Goal: Information Seeking & Learning: Understand process/instructions

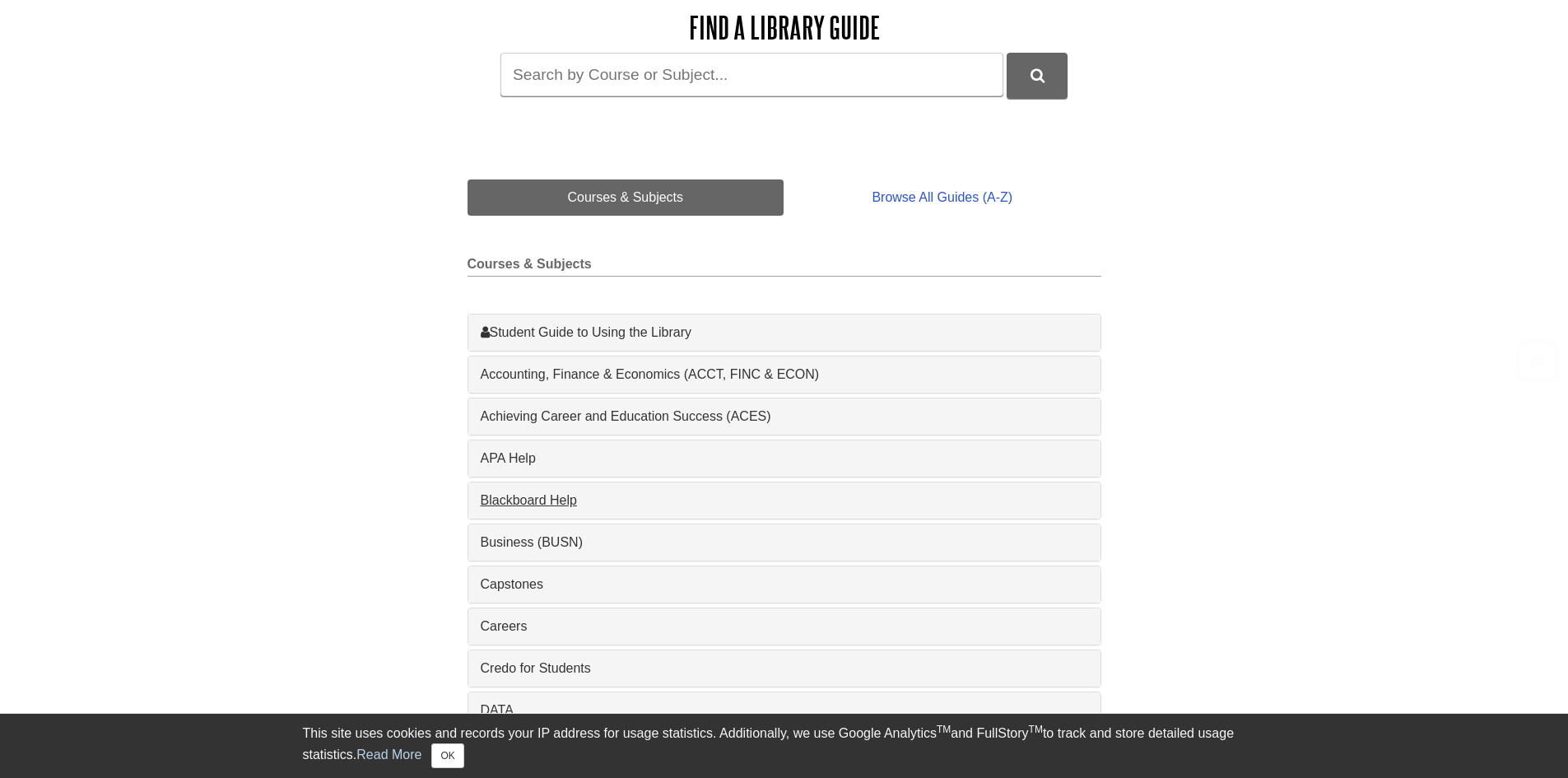
scroll to position [247, 0]
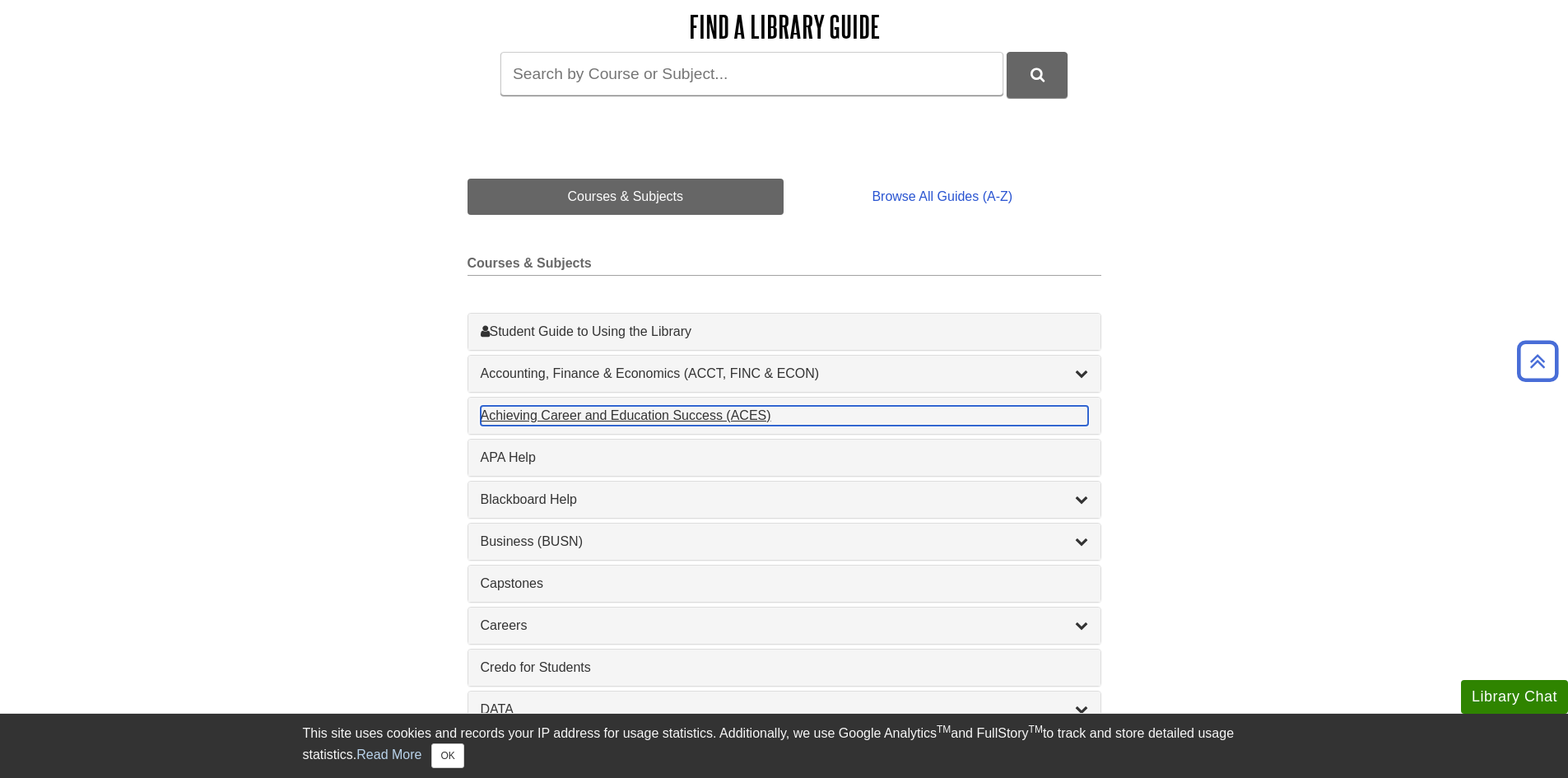
click at [683, 412] on div "Achieving Career and Education Success (ACES) , 1 guides" at bounding box center [784, 415] width 607 height 20
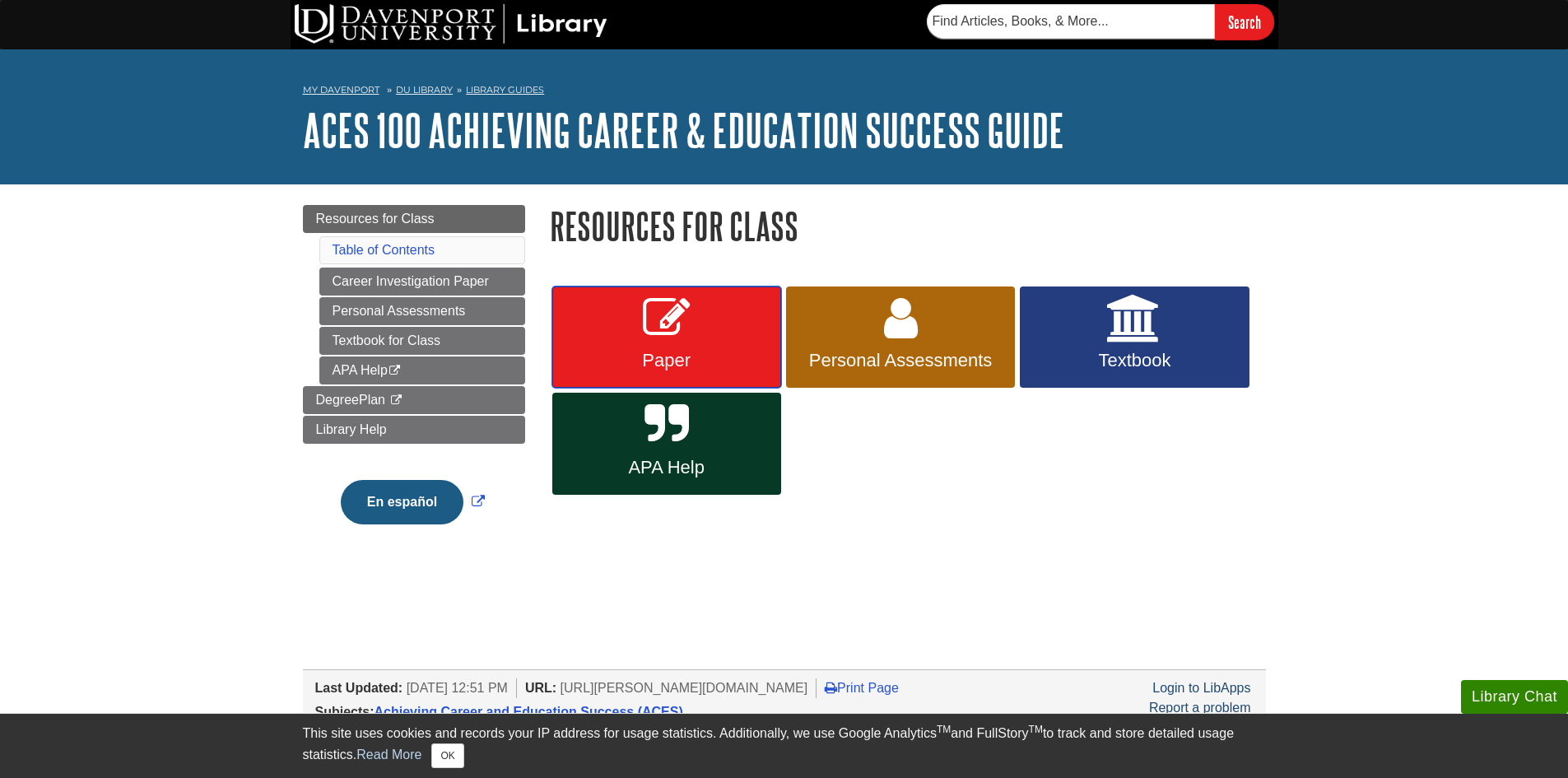
click at [660, 359] on span "Paper" at bounding box center [667, 360] width 205 height 21
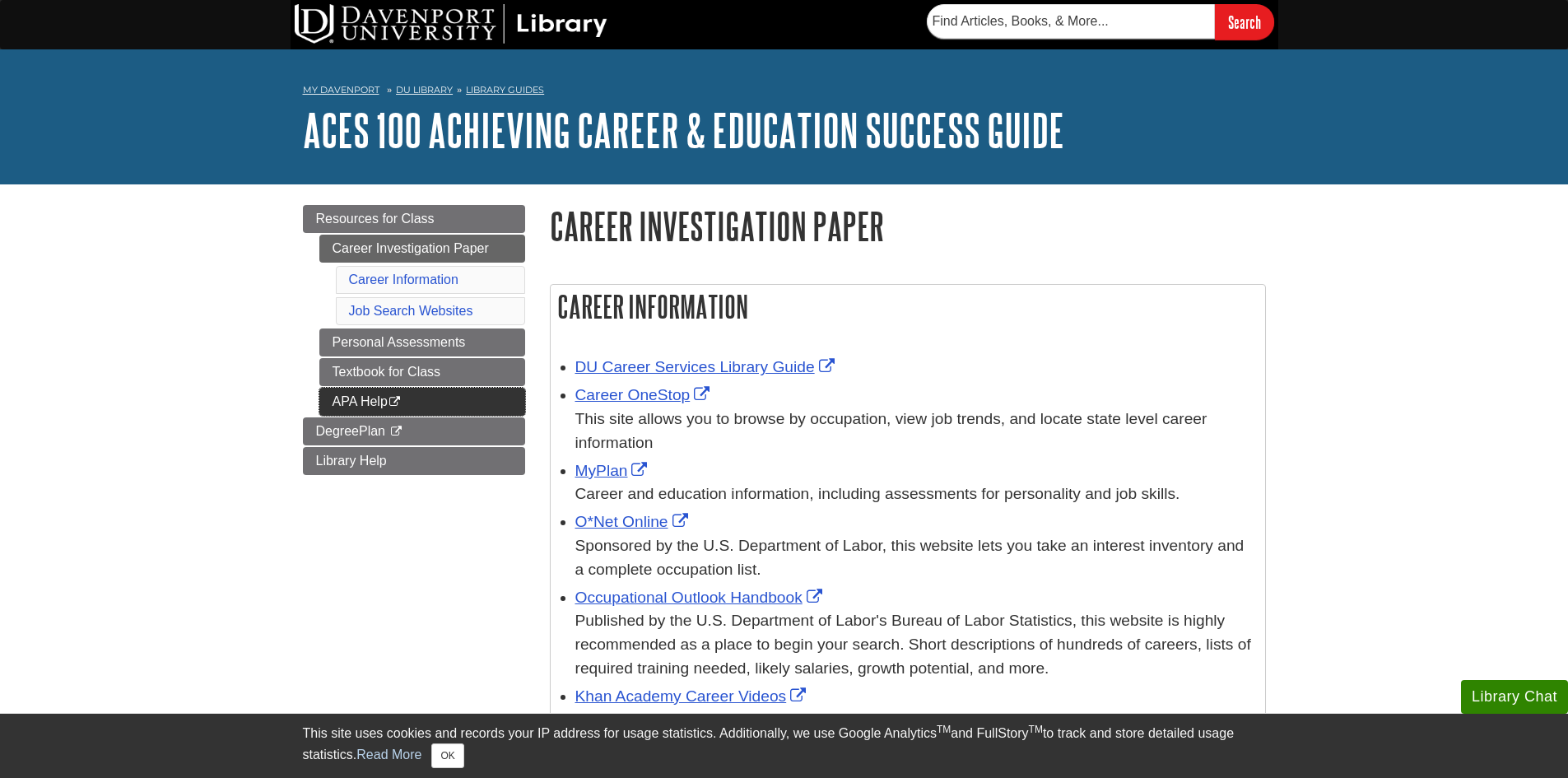
click at [328, 406] on link "APA Help This link opens in a new window" at bounding box center [421, 402] width 205 height 28
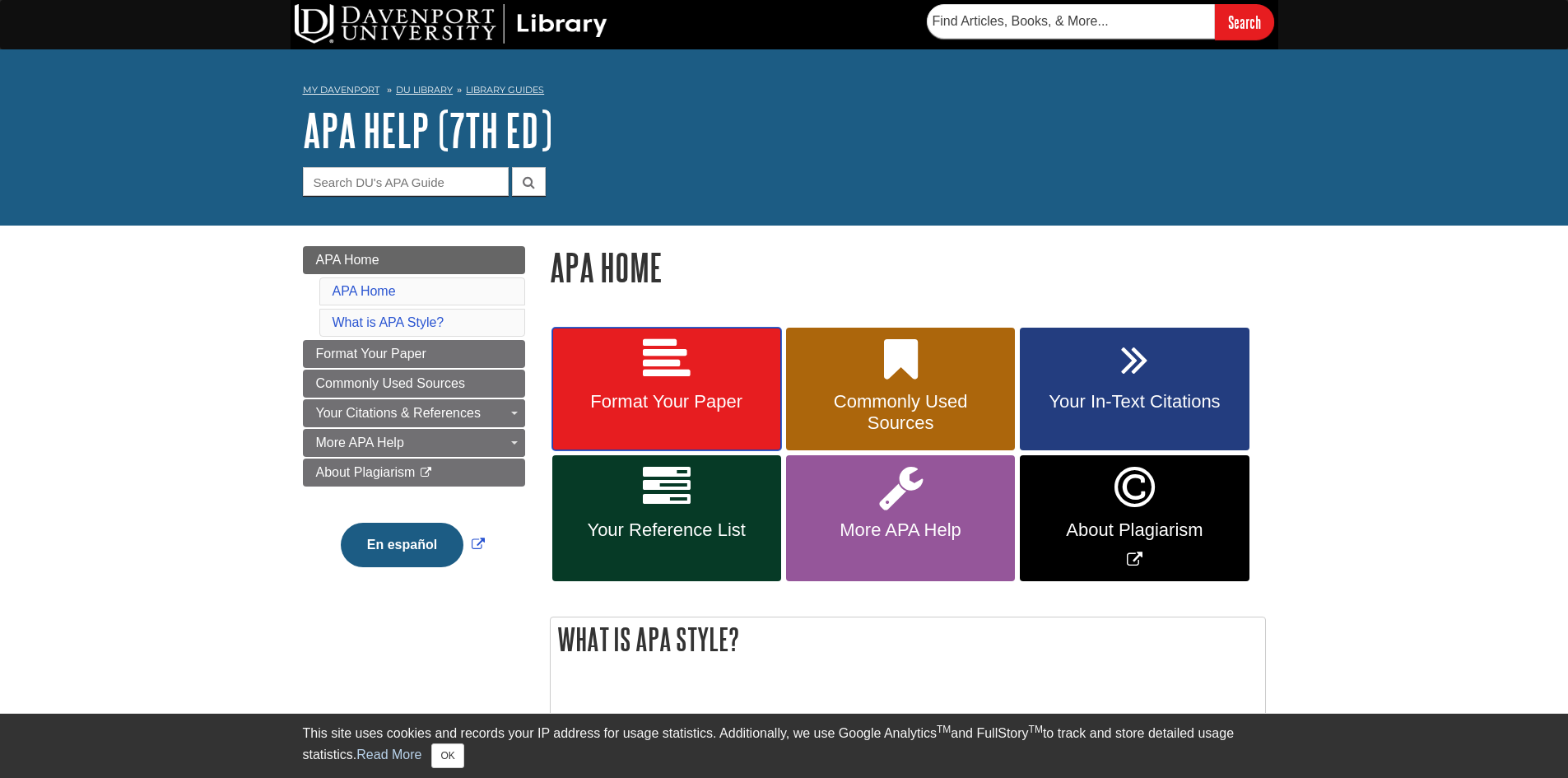
click at [741, 372] on link "Format Your Paper" at bounding box center [667, 389] width 229 height 123
